Goal: Information Seeking & Learning: Learn about a topic

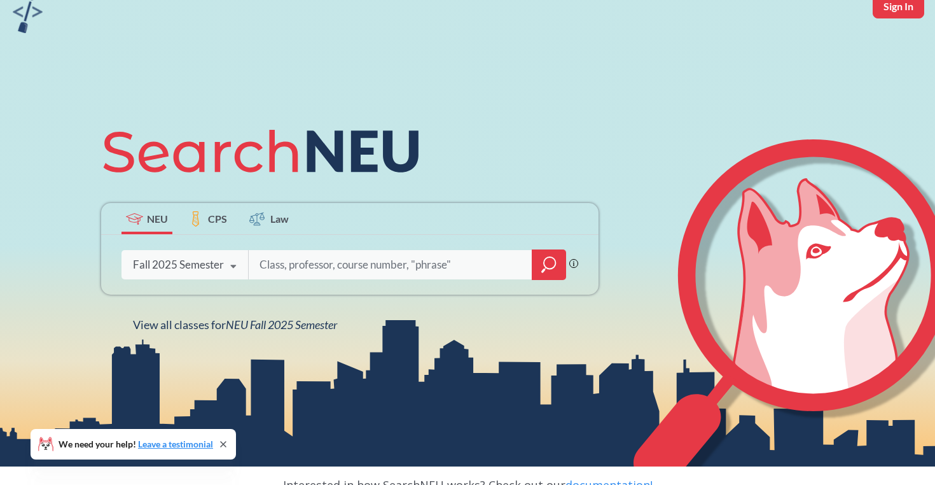
scroll to position [60, 0]
click at [275, 260] on input "search" at bounding box center [390, 264] width 265 height 27
type input "s"
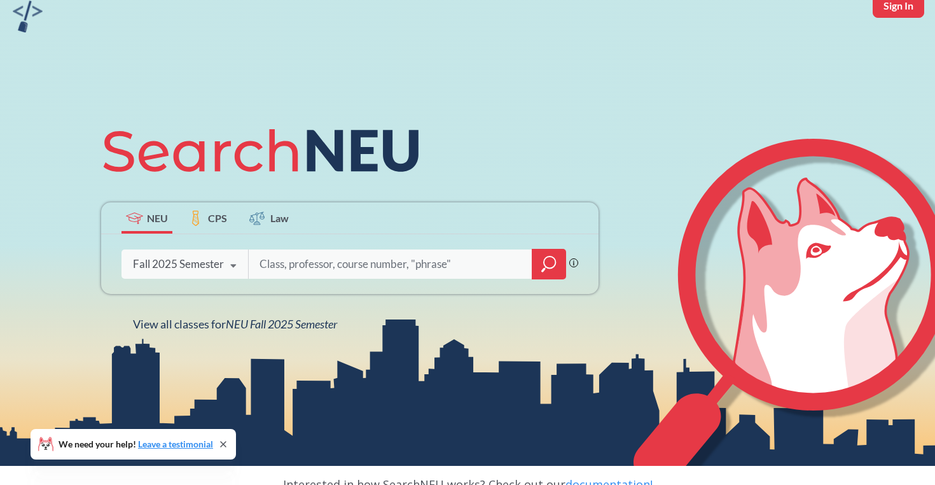
type input "s"
type input "m"
click at [553, 260] on icon "magnifying glass" at bounding box center [548, 264] width 15 height 18
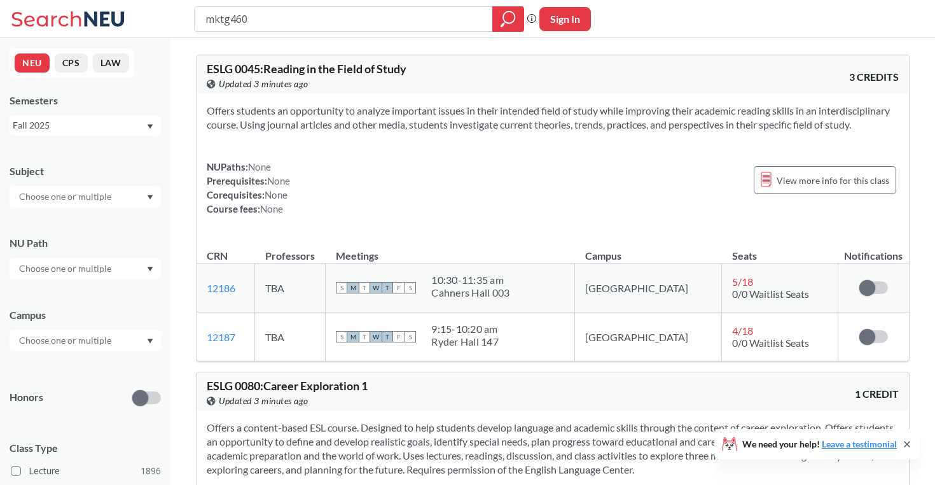
type input "mktg4606"
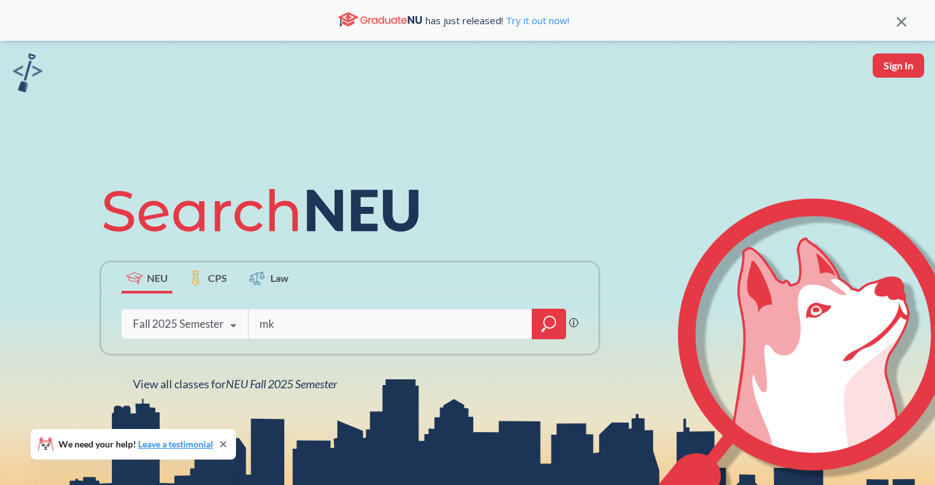
type input "m"
click at [541, 318] on icon "magnifying glass" at bounding box center [548, 324] width 15 height 18
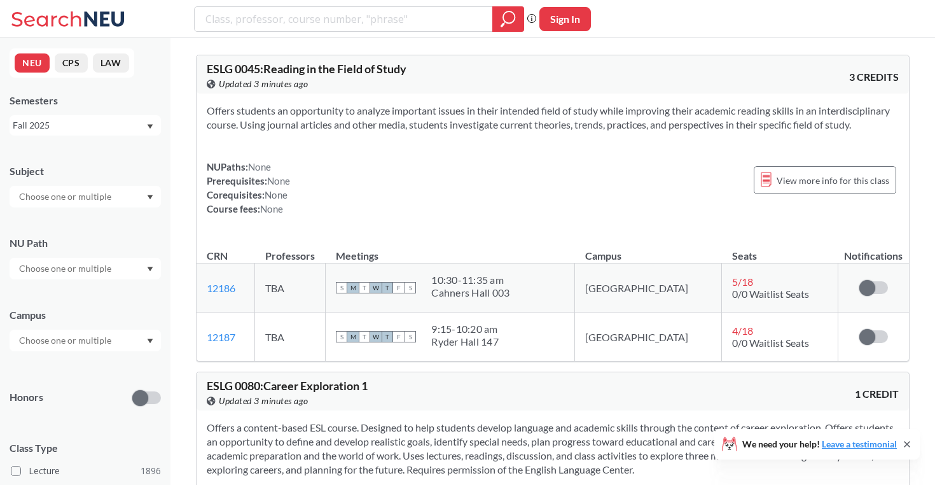
click at [89, 268] on input "text" at bounding box center [66, 268] width 107 height 15
click at [88, 345] on span "Integration Experience" at bounding box center [63, 345] width 92 height 14
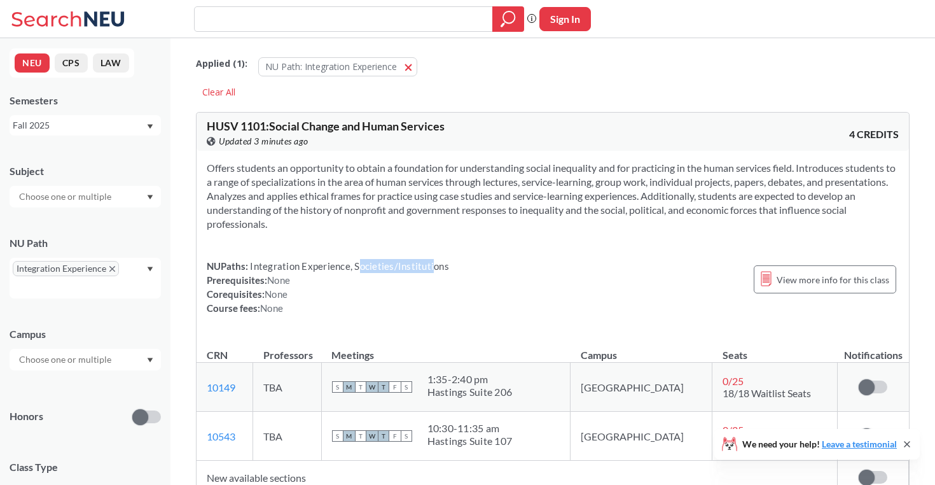
drag, startPoint x: 429, startPoint y: 268, endPoint x: 358, endPoint y: 262, distance: 70.9
click at [357, 261] on span "Integration Experience, Societies/Institutions" at bounding box center [348, 265] width 201 height 11
click at [358, 262] on span "Integration Experience, Societies/Institutions" at bounding box center [348, 265] width 201 height 11
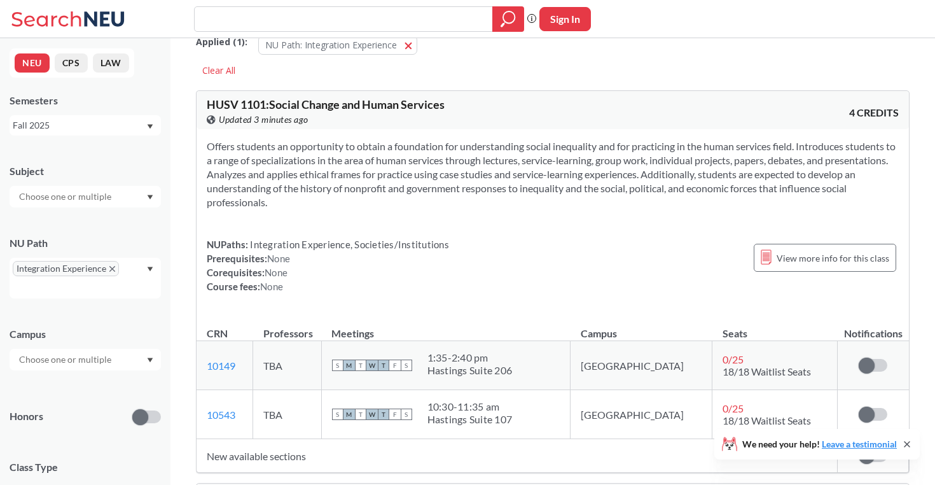
scroll to position [22, 0]
click at [52, 197] on input "text" at bounding box center [66, 196] width 107 height 15
click at [70, 304] on div "COMM ( 1 )" at bounding box center [89, 308] width 144 height 14
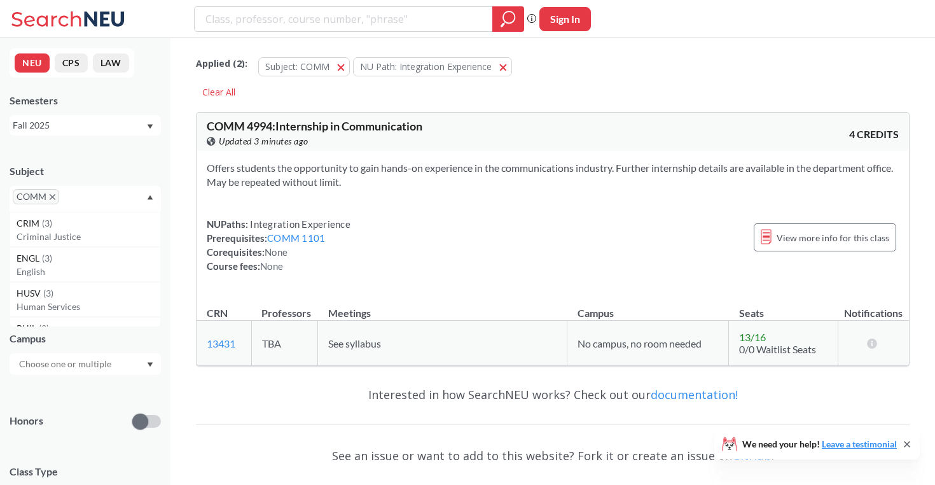
click at [52, 200] on span "COMM" at bounding box center [36, 196] width 46 height 15
click at [50, 196] on icon "X to remove pill" at bounding box center [53, 197] width 6 height 6
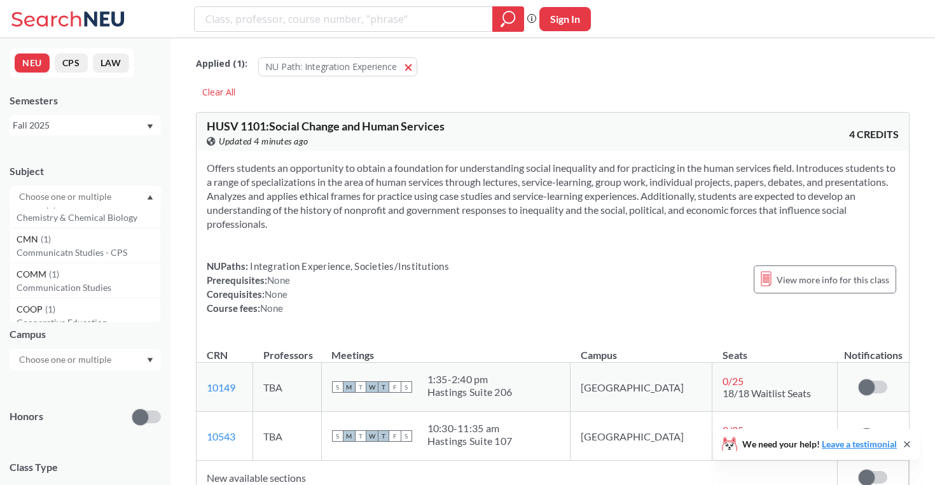
scroll to position [259, 0]
click at [63, 310] on div "COOP ( 1 )" at bounding box center [89, 310] width 144 height 14
